Goal: Book appointment/travel/reservation

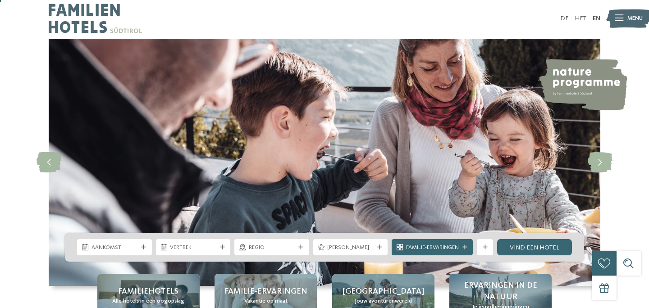
scroll to position [25, 0]
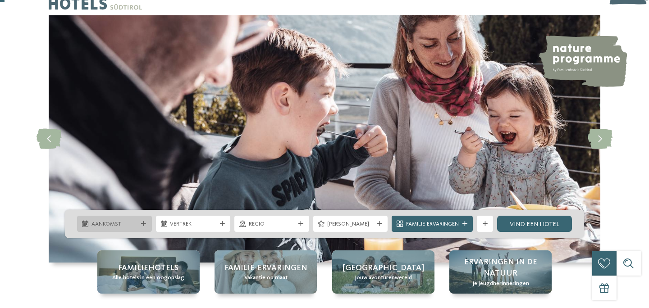
click at [138, 224] on div "Aankomst" at bounding box center [114, 224] width 50 height 9
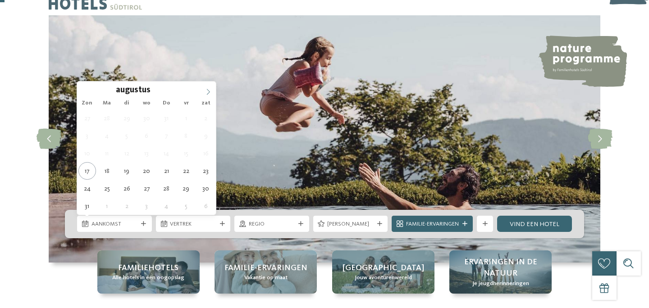
click at [209, 92] on icon at bounding box center [208, 92] width 3 height 6
type input "****"
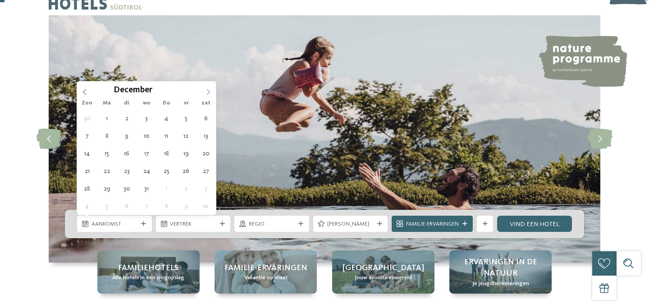
click at [209, 92] on icon at bounding box center [208, 92] width 3 height 6
type div "[DATE]"
type input "****"
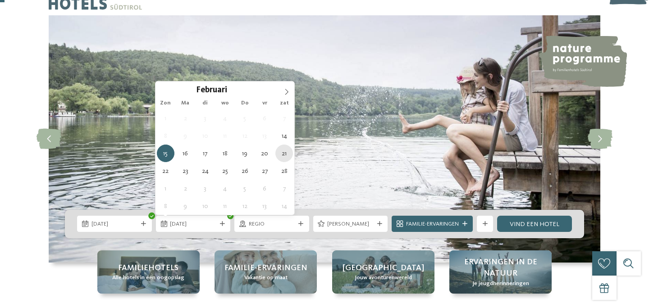
type div "[DATE]"
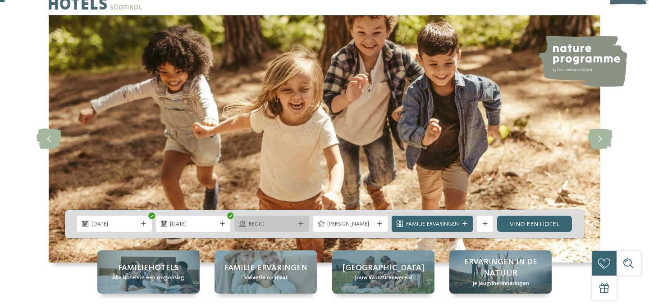
click at [282, 227] on span "Regio" at bounding box center [272, 224] width 46 height 8
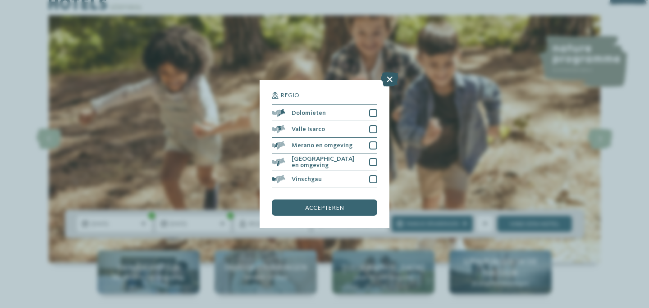
click at [395, 81] on icon at bounding box center [390, 79] width 18 height 14
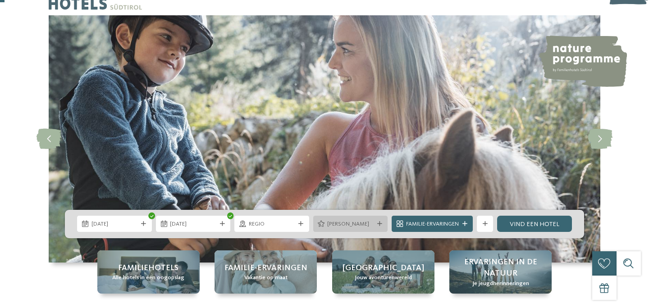
click at [376, 221] on div "[PERSON_NAME]" at bounding box center [350, 224] width 75 height 16
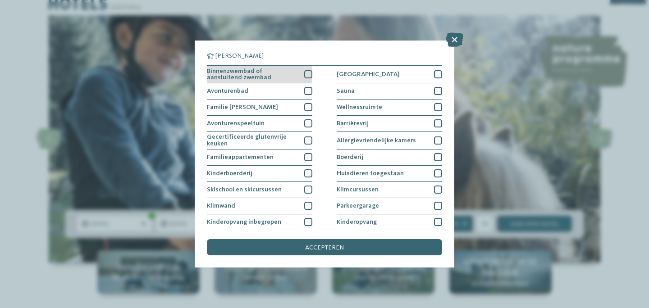
click at [307, 75] on div at bounding box center [308, 74] width 8 height 8
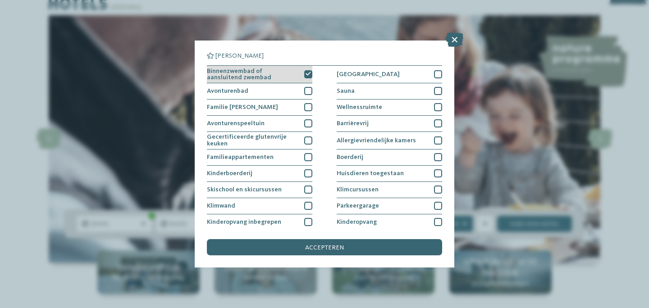
click at [308, 78] on div at bounding box center [308, 74] width 8 height 8
click at [455, 42] on icon at bounding box center [454, 39] width 18 height 14
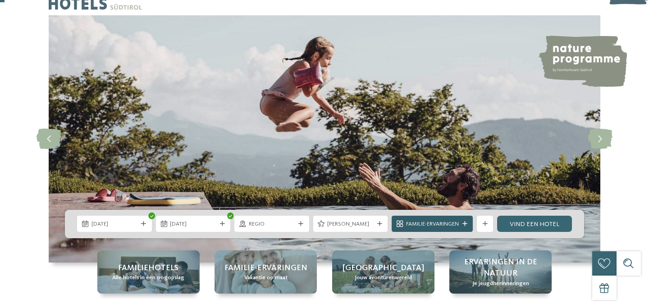
click at [452, 228] on span "Familie-ervaringen" at bounding box center [432, 224] width 53 height 8
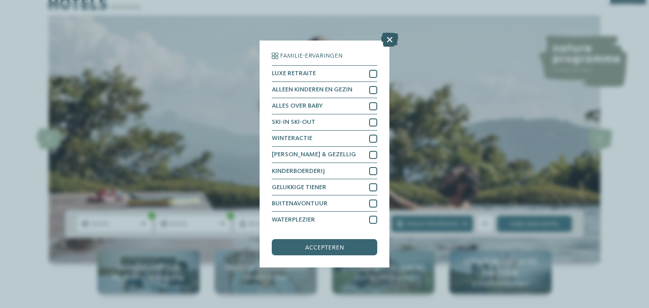
click at [392, 37] on icon at bounding box center [390, 39] width 18 height 14
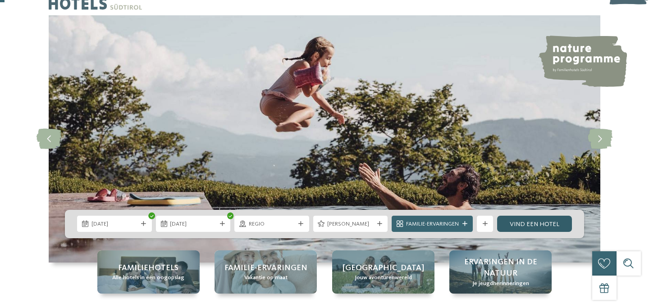
click at [528, 223] on font "Vind een hotel" at bounding box center [534, 224] width 50 height 6
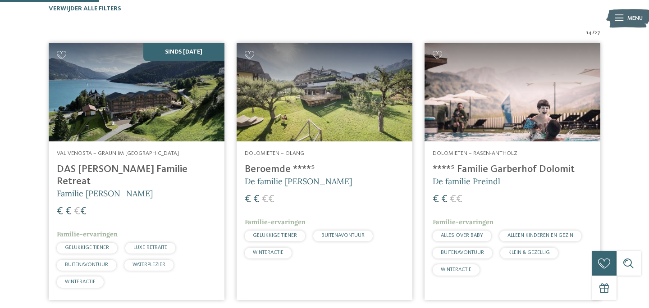
scroll to position [275, 0]
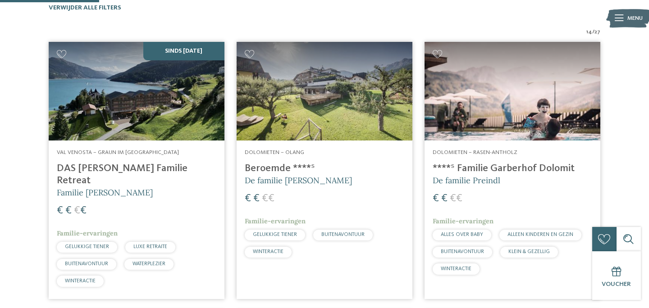
click at [132, 78] on img at bounding box center [137, 91] width 176 height 99
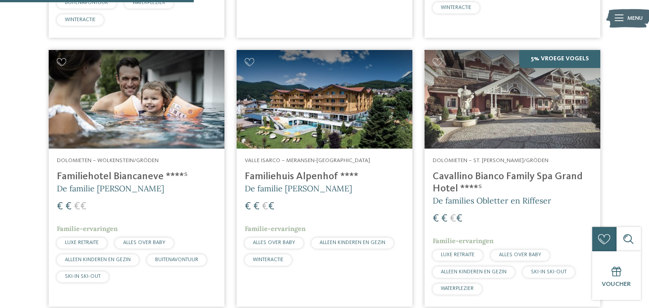
scroll to position [543, 0]
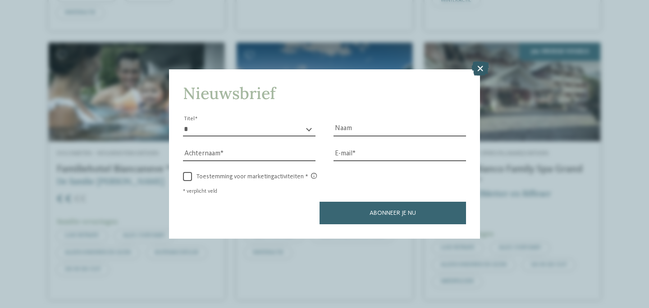
click at [480, 67] on icon at bounding box center [480, 69] width 18 height 14
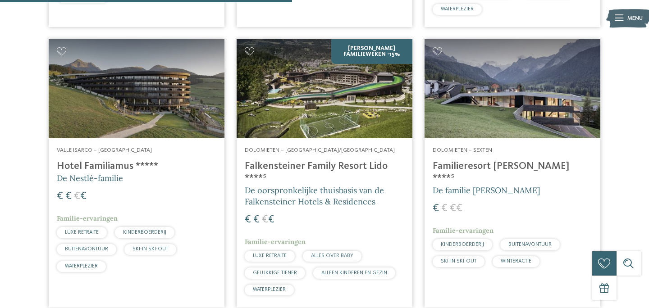
scroll to position [814, 0]
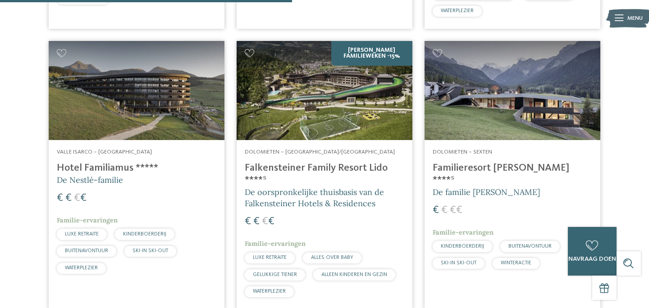
click at [347, 100] on img at bounding box center [324, 90] width 176 height 99
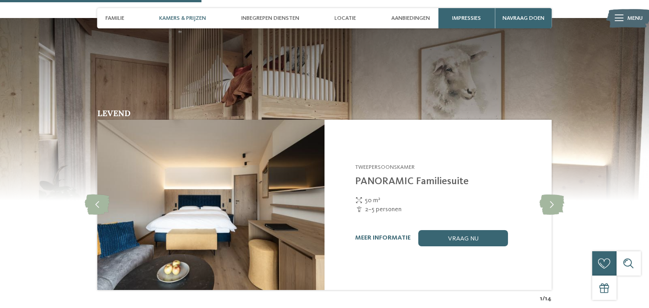
scroll to position [863, 0]
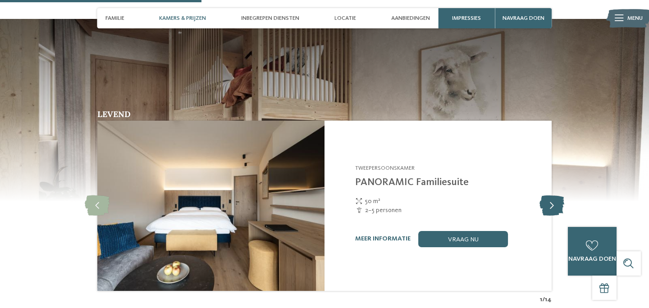
click at [550, 195] on icon at bounding box center [551, 205] width 25 height 20
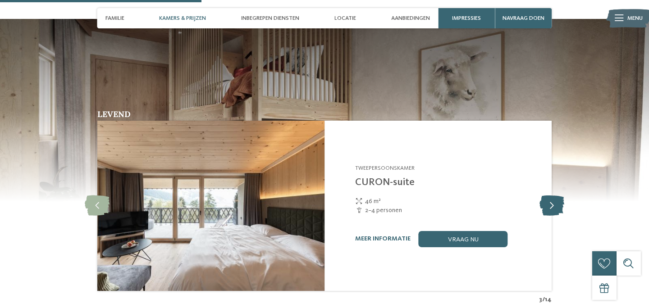
click at [550, 195] on icon at bounding box center [551, 205] width 25 height 20
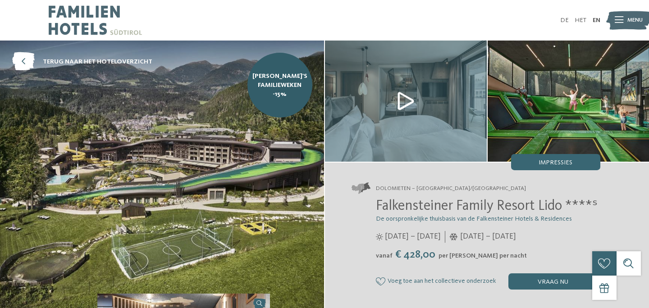
click at [408, 101] on img at bounding box center [406, 101] width 162 height 121
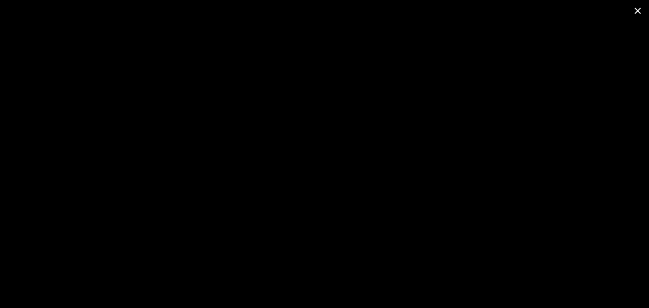
click at [639, 8] on span at bounding box center [637, 10] width 23 height 21
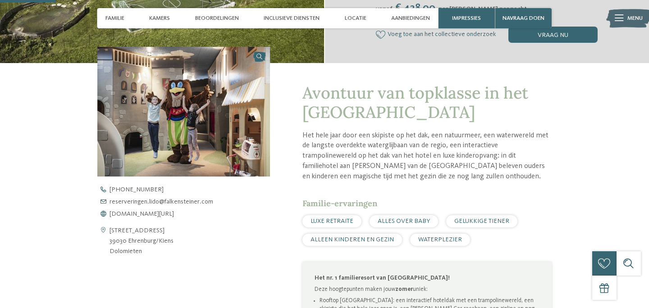
scroll to position [247, 0]
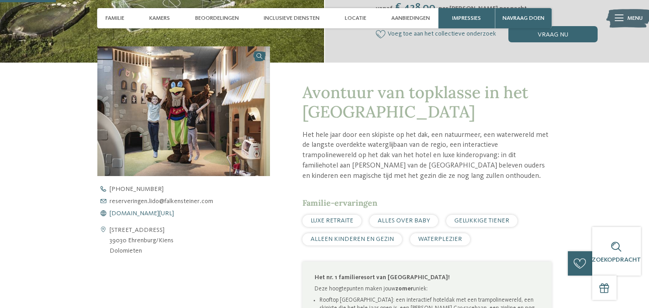
click at [174, 212] on font "www.falkensteiner.com/nl/familieresort-lido" at bounding box center [141, 213] width 64 height 6
